Goal: Transaction & Acquisition: Purchase product/service

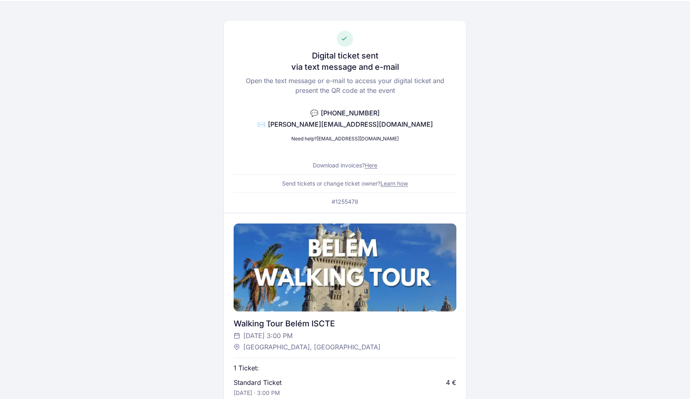
scroll to position [28, 0]
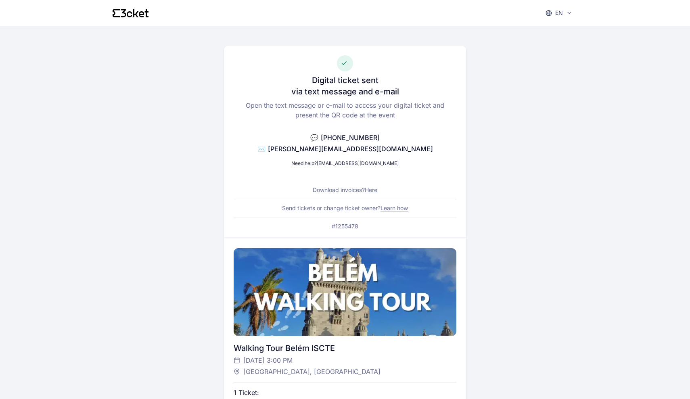
click at [100, 100] on div "en English Português Català Español Français Digital ticket sent via text messa…" at bounding box center [345, 341] width 690 height 682
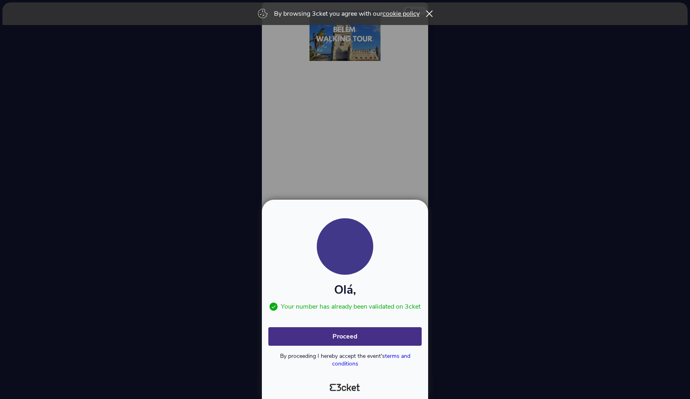
select select "49"
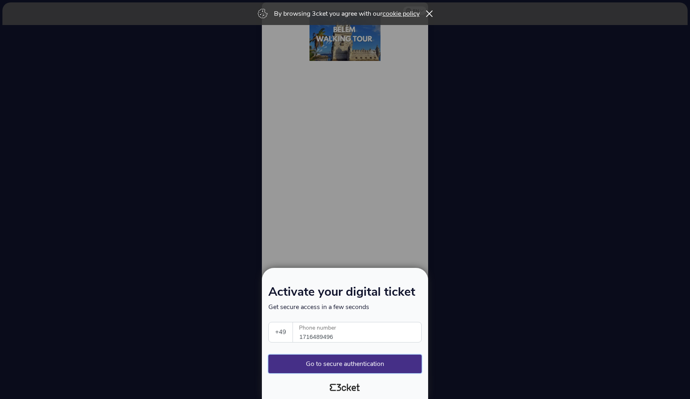
click at [352, 365] on button "Go to secure authentication" at bounding box center [344, 364] width 153 height 19
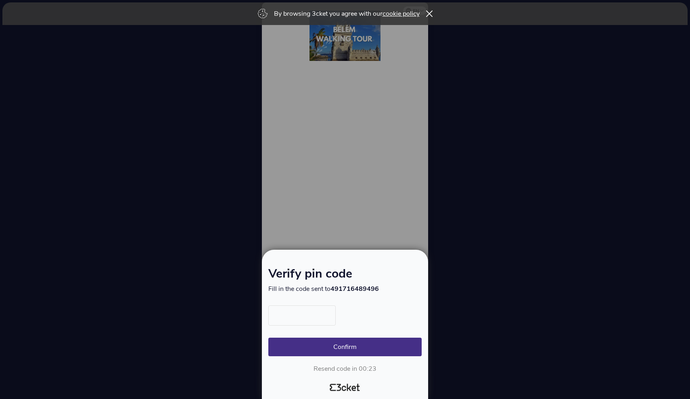
click at [326, 320] on input "text" at bounding box center [301, 316] width 67 height 20
type input "5136"
click at [345, 347] on button "Confirm" at bounding box center [344, 347] width 153 height 19
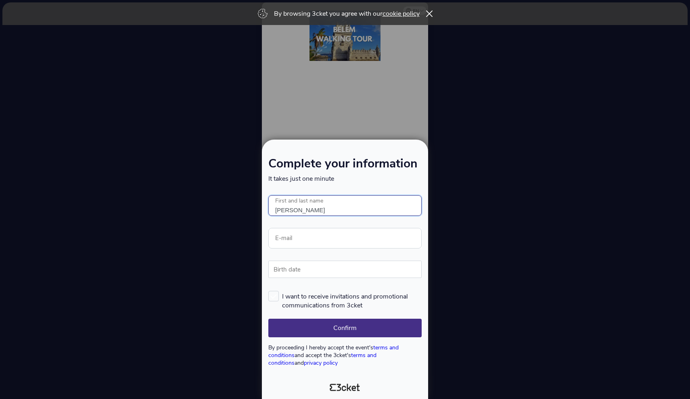
click at [301, 208] on input "Tobias harbig" at bounding box center [344, 205] width 153 height 21
type input "Tobias Harbig"
click at [283, 243] on input "E-mail" at bounding box center [344, 238] width 153 height 21
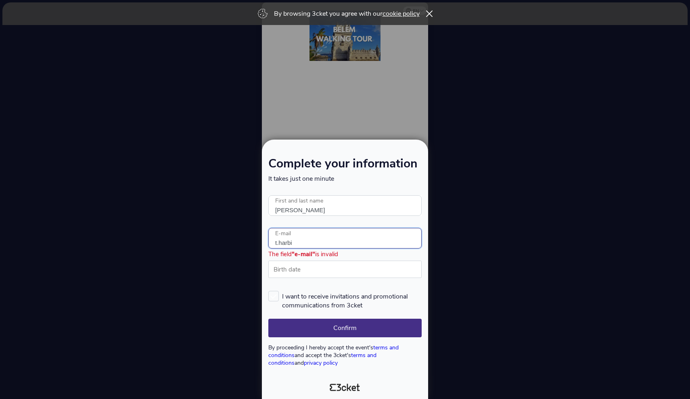
type input "t.harbig"
type input "[PERSON_NAME][EMAIL_ADDRESS][DOMAIN_NAME]"
click at [289, 277] on label "Birth date" at bounding box center [287, 270] width 38 height 18
click at [289, 277] on input "Birth date" at bounding box center [344, 269] width 153 height 17
click at [287, 269] on label "Birth date" at bounding box center [287, 270] width 38 height 18
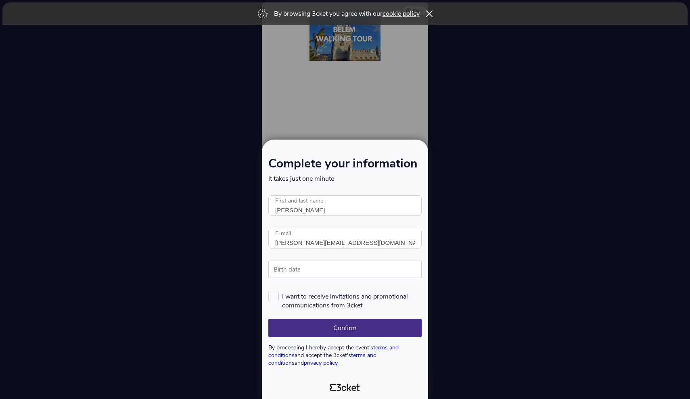
click at [287, 269] on input "Birth date" at bounding box center [344, 269] width 153 height 17
type input "09/05/1999"
drag, startPoint x: 329, startPoint y: 271, endPoint x: 229, endPoint y: 271, distance: 100.5
click at [229, 271] on div "Complete your information It takes just one minute An error occurred. Try again…" at bounding box center [345, 199] width 690 height 399
type input "09/05/1999"
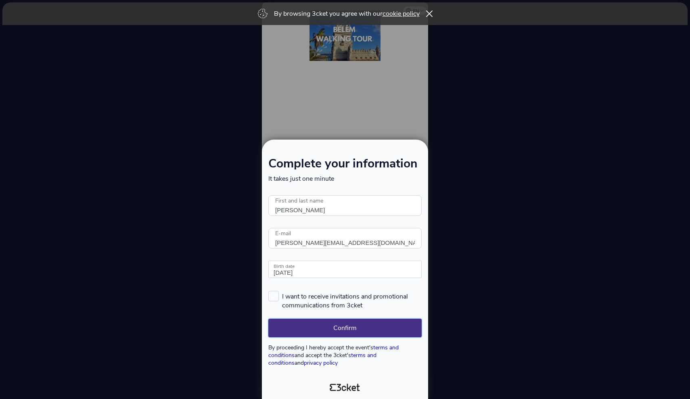
click at [287, 330] on button "Confirm" at bounding box center [344, 328] width 153 height 19
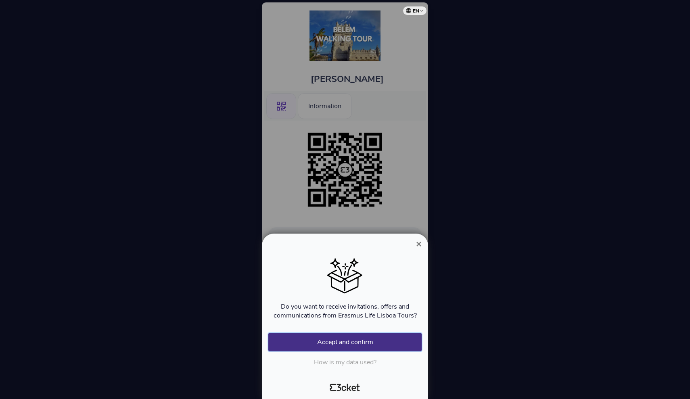
click at [309, 344] on button "Accept and confirm" at bounding box center [344, 342] width 153 height 19
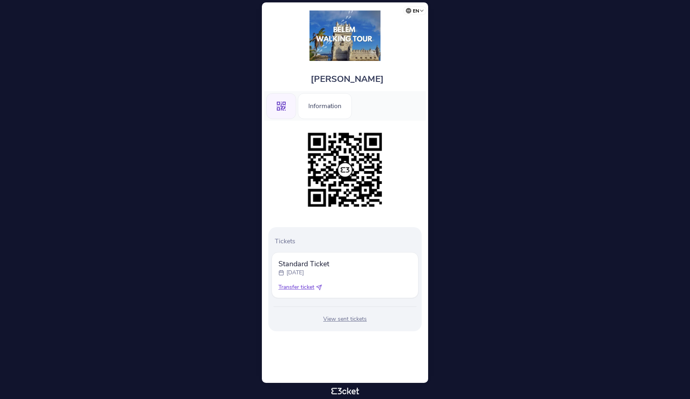
click at [297, 288] on span "Transfer ticket" at bounding box center [296, 287] width 36 height 8
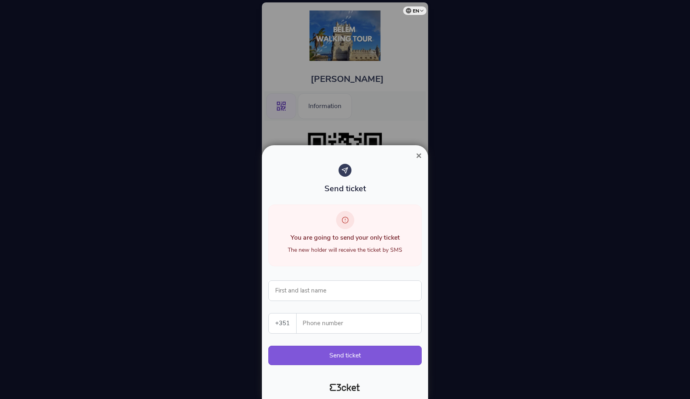
click at [421, 154] on span "×" at bounding box center [419, 155] width 6 height 11
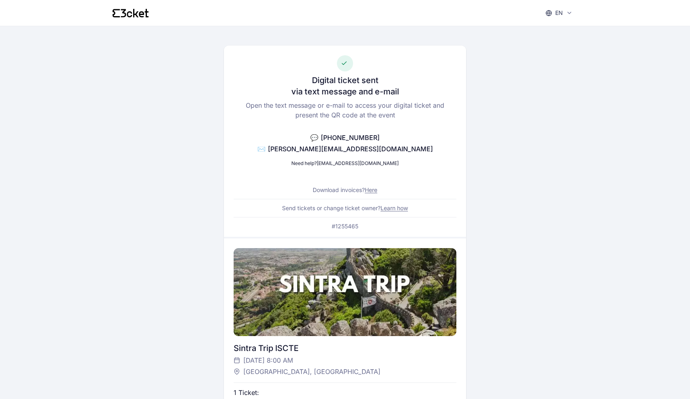
click at [442, 216] on div "Digital ticket sent via text message and e-mail Open the text message or e-mail…" at bounding box center [345, 141] width 242 height 191
